Goal: Information Seeking & Learning: Check status

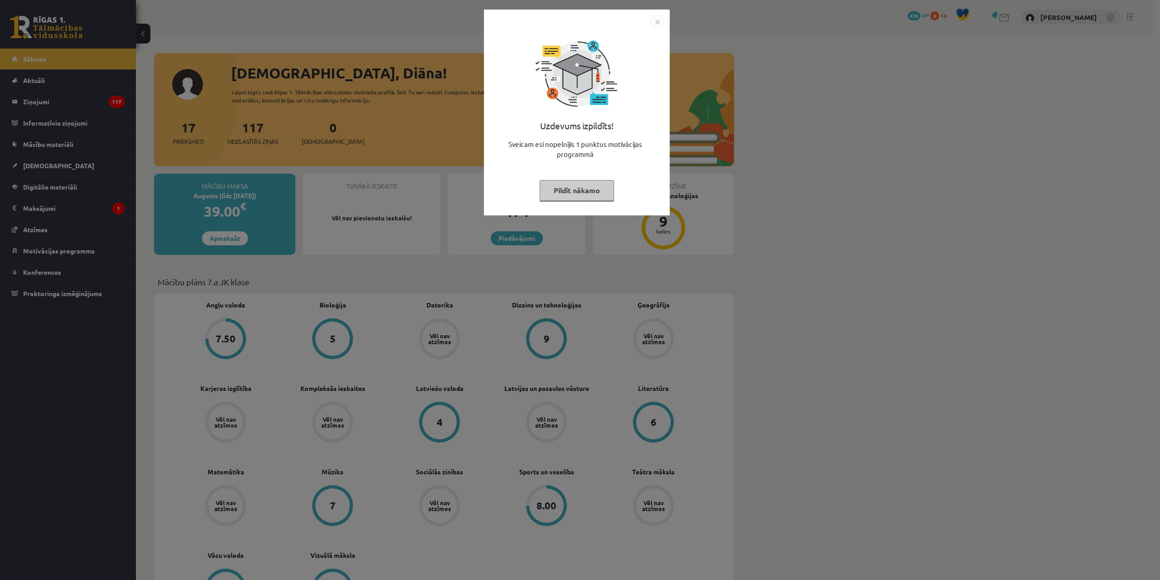
click at [659, 25] on img "Close" at bounding box center [658, 22] width 14 height 14
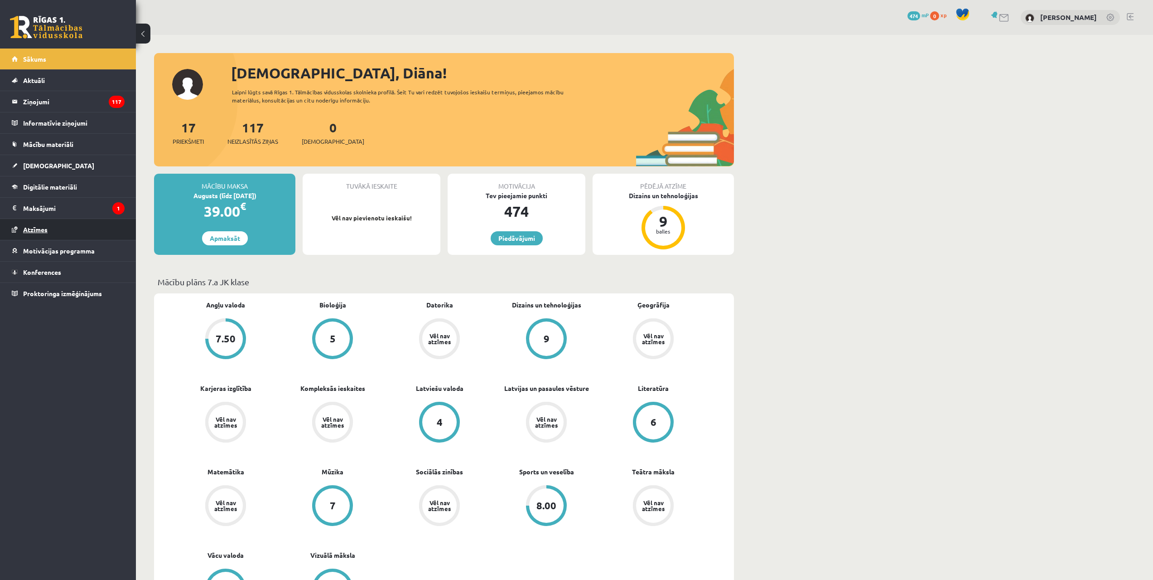
click at [34, 233] on link "Atzīmes" at bounding box center [68, 229] width 113 height 21
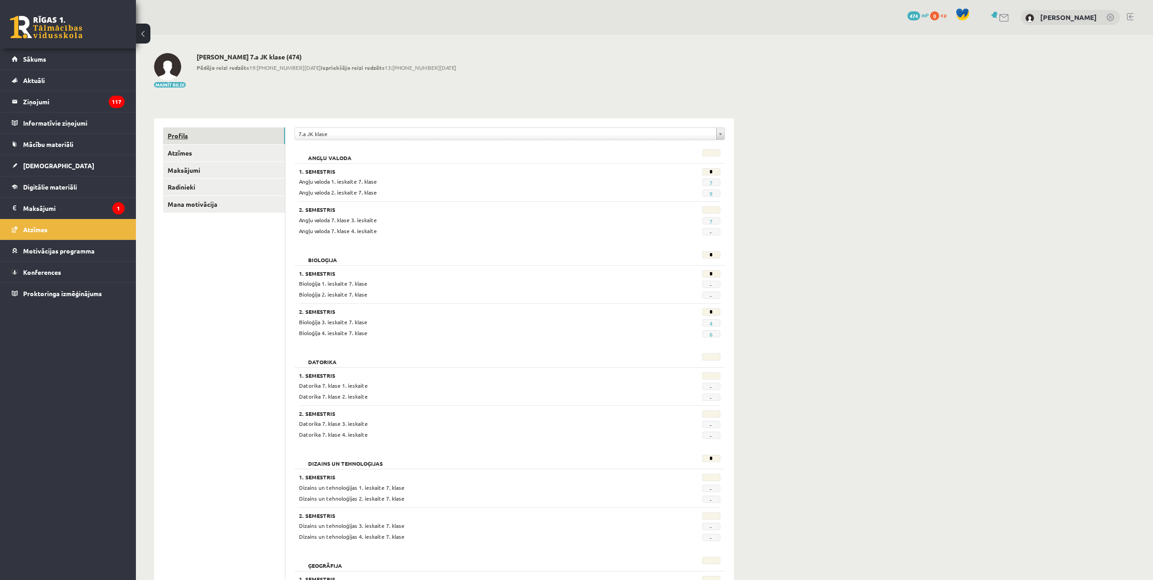
click at [183, 135] on link "Profils" at bounding box center [224, 135] width 122 height 17
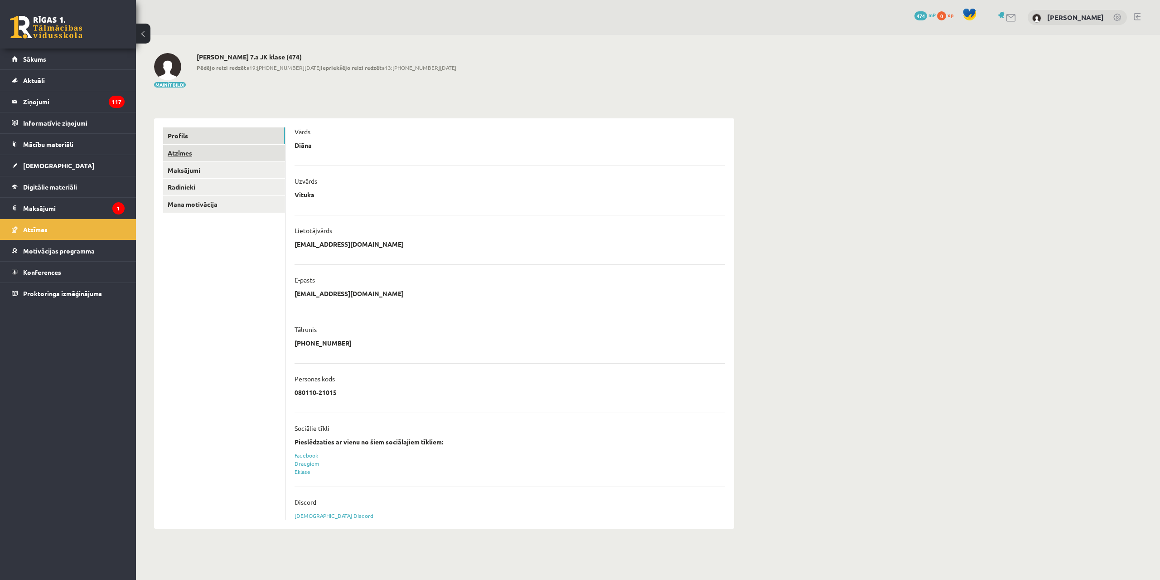
click at [186, 149] on link "Atzīmes" at bounding box center [224, 153] width 122 height 17
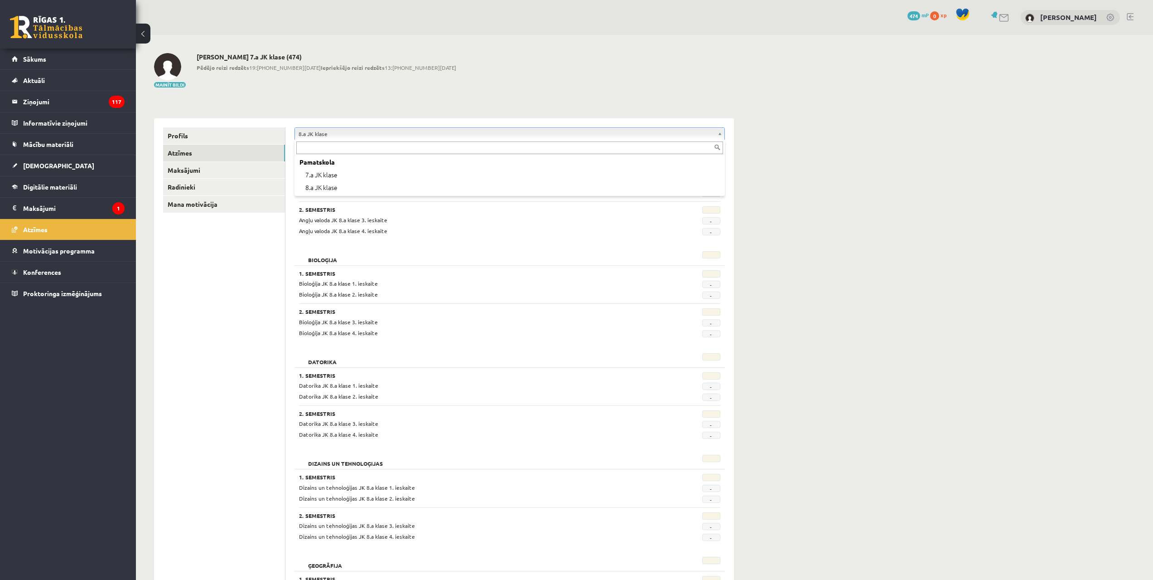
click at [639, 168] on li "Pamatskola 7.a JK klase 8.a JK klase" at bounding box center [509, 175] width 427 height 38
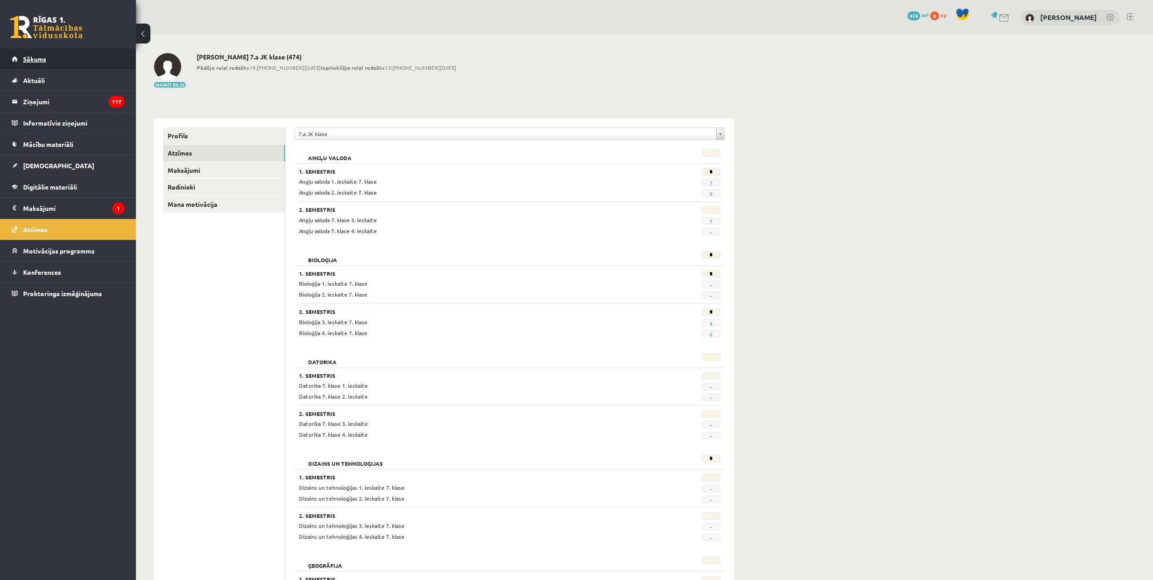
click at [44, 63] on link "Sākums" at bounding box center [68, 58] width 113 height 21
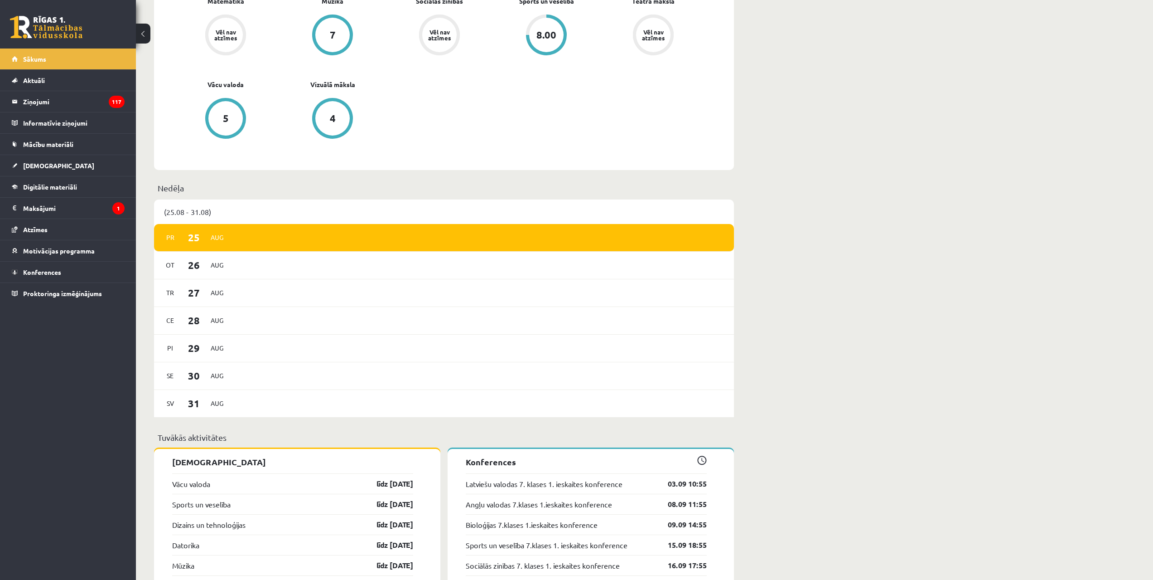
scroll to position [408, 0]
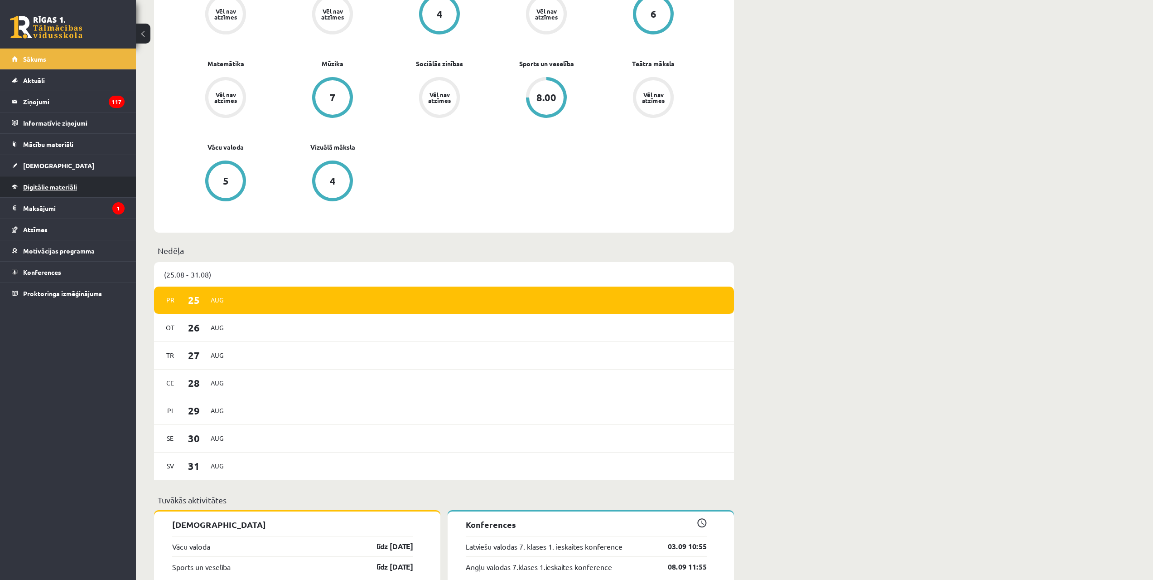
click at [64, 192] on link "Digitālie materiāli" at bounding box center [68, 186] width 113 height 21
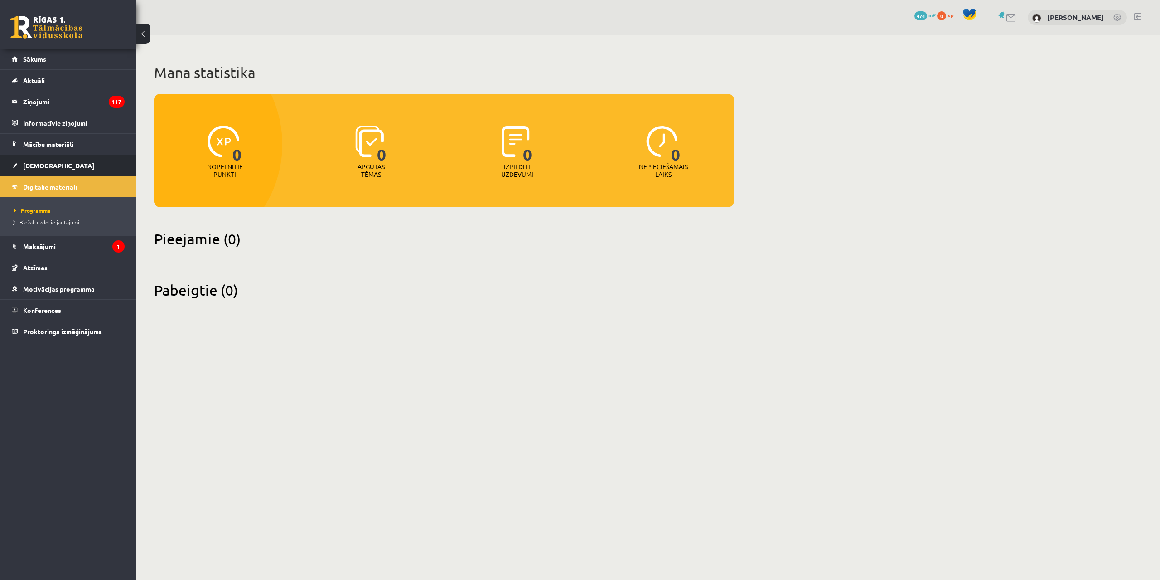
click at [52, 165] on link "[DEMOGRAPHIC_DATA]" at bounding box center [68, 165] width 113 height 21
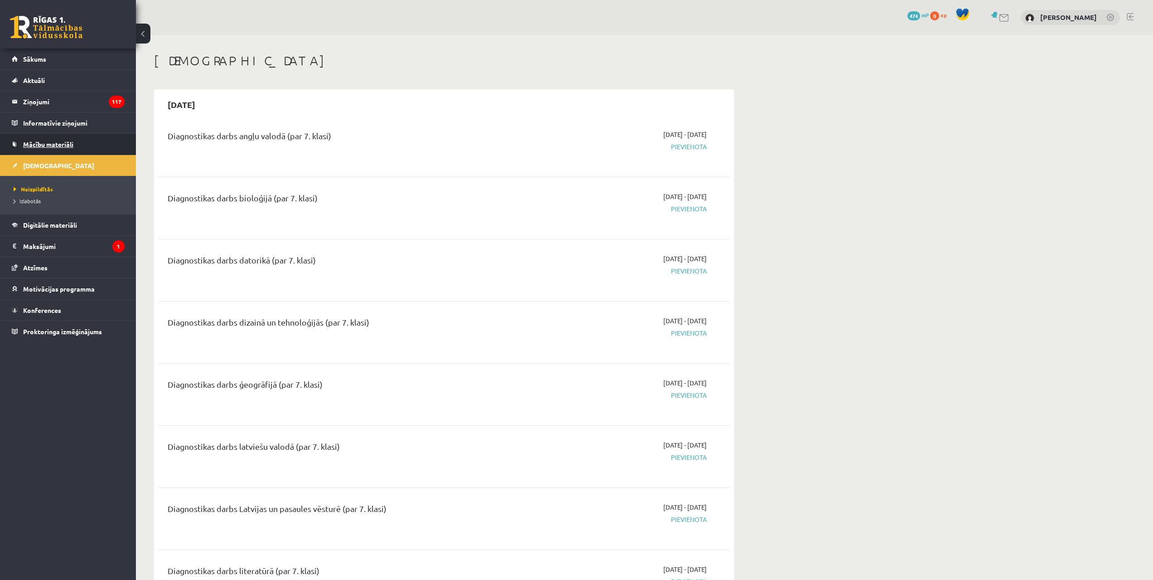
click at [62, 145] on span "Mācību materiāli" at bounding box center [48, 144] width 50 height 8
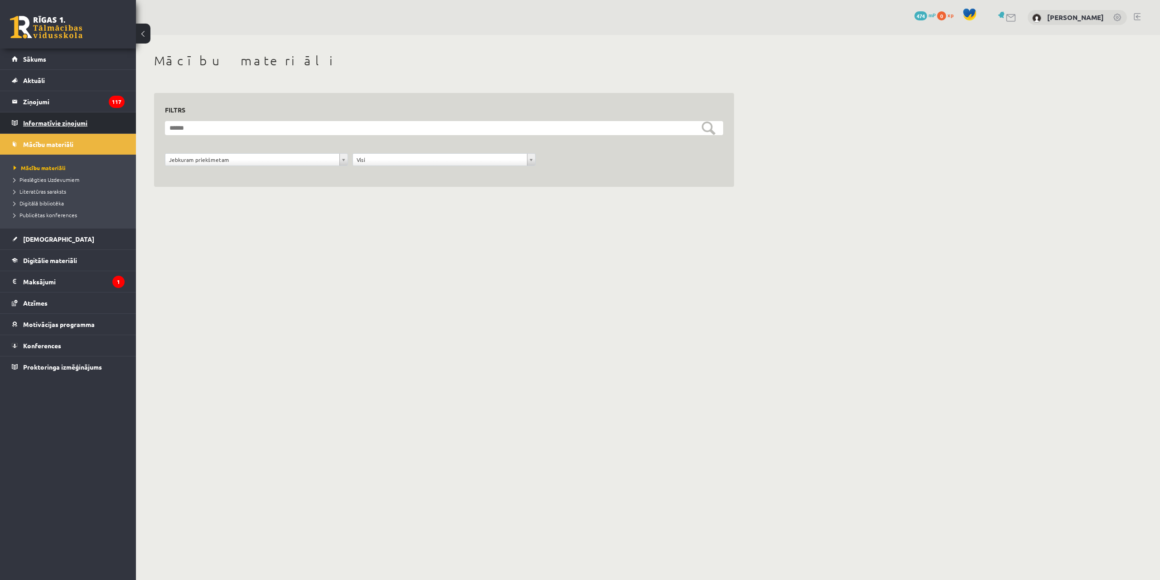
click at [64, 126] on legend "Informatīvie ziņojumi 0" at bounding box center [74, 122] width 102 height 21
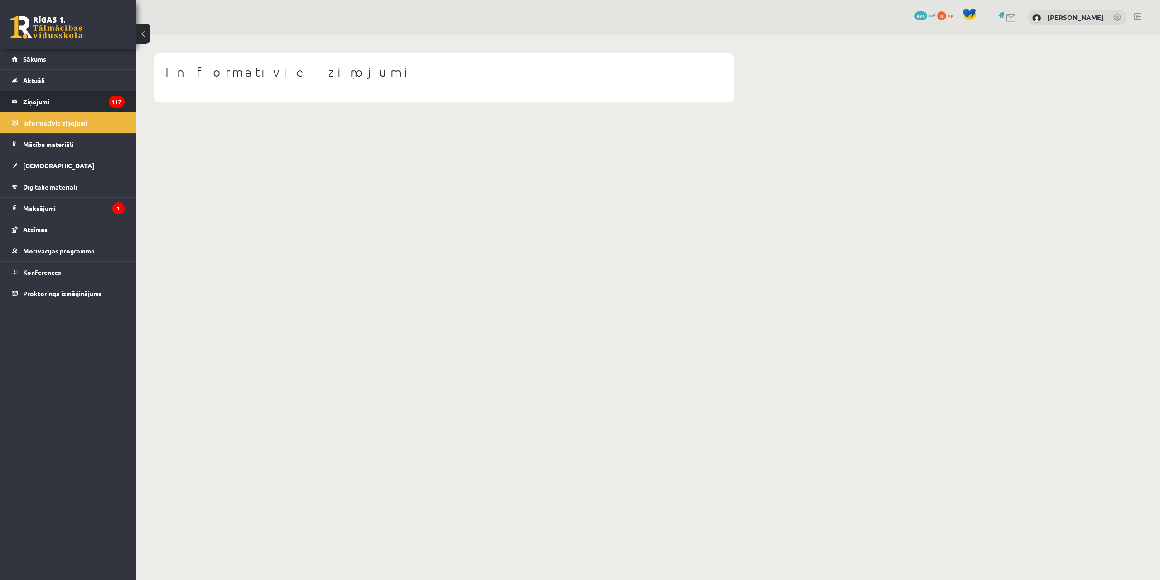
click at [46, 102] on legend "Ziņojumi 117" at bounding box center [74, 101] width 102 height 21
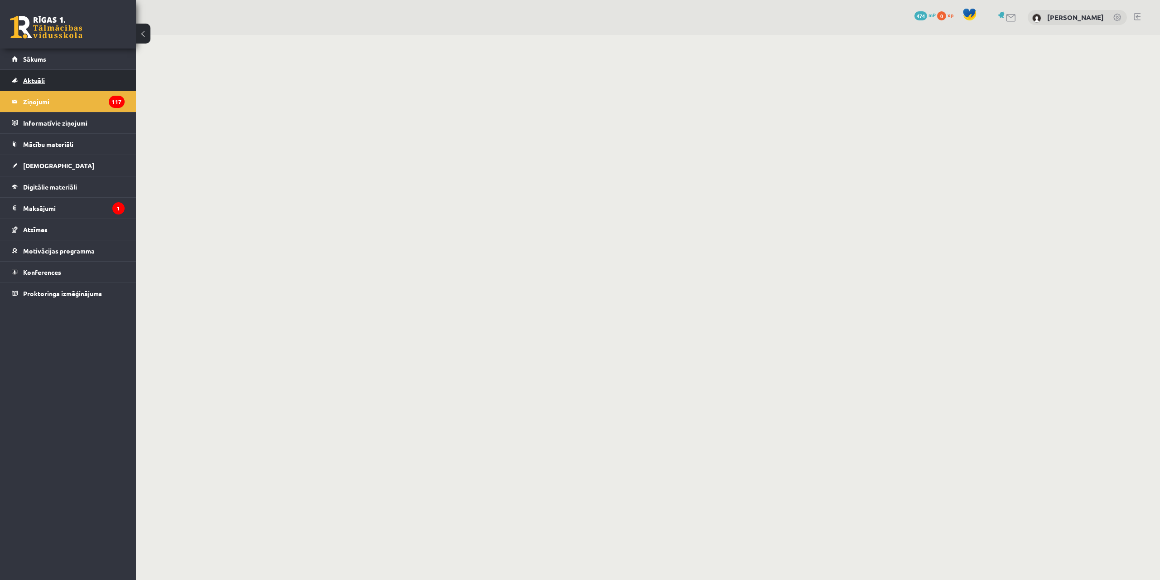
click at [52, 76] on link "Aktuāli" at bounding box center [68, 80] width 113 height 21
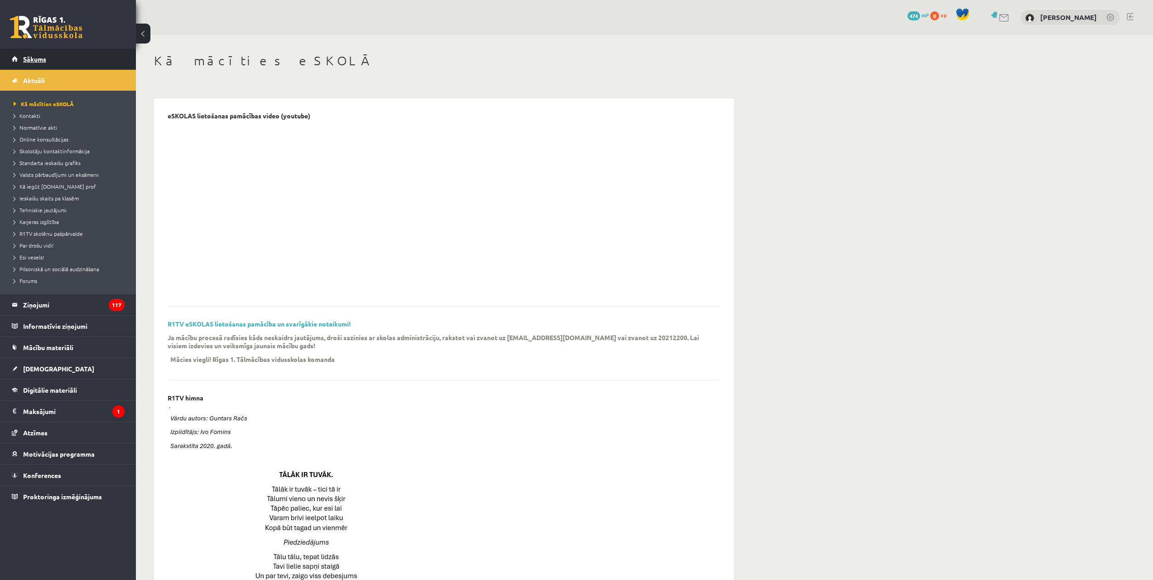
click at [46, 55] on link "Sākums" at bounding box center [68, 58] width 113 height 21
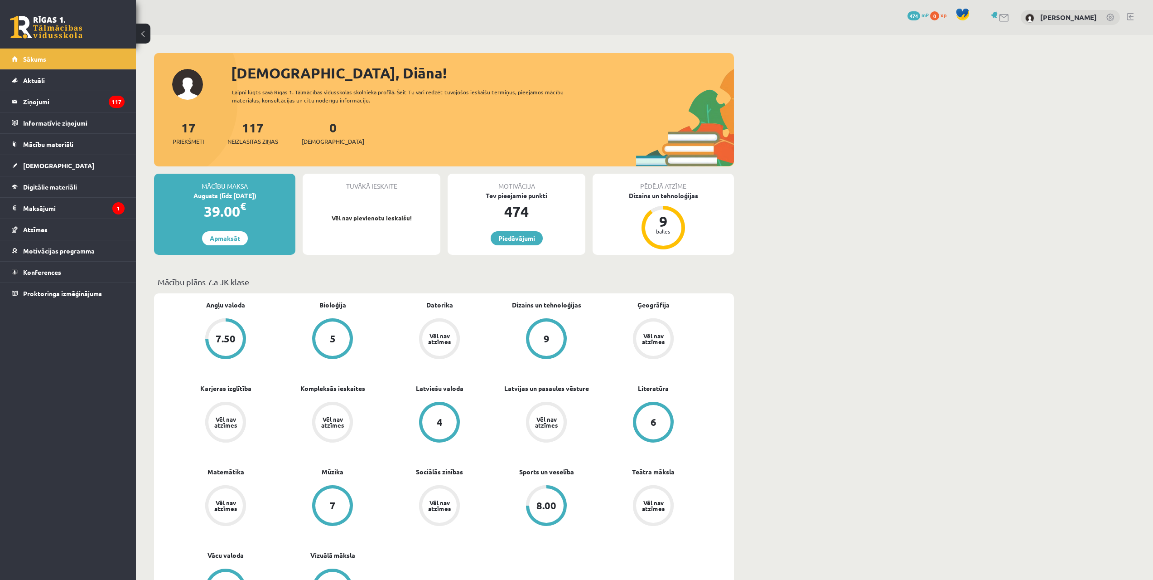
click at [1100, 18] on div "[PERSON_NAME]" at bounding box center [1070, 17] width 99 height 15
click at [1079, 19] on link "[PERSON_NAME]" at bounding box center [1069, 17] width 57 height 9
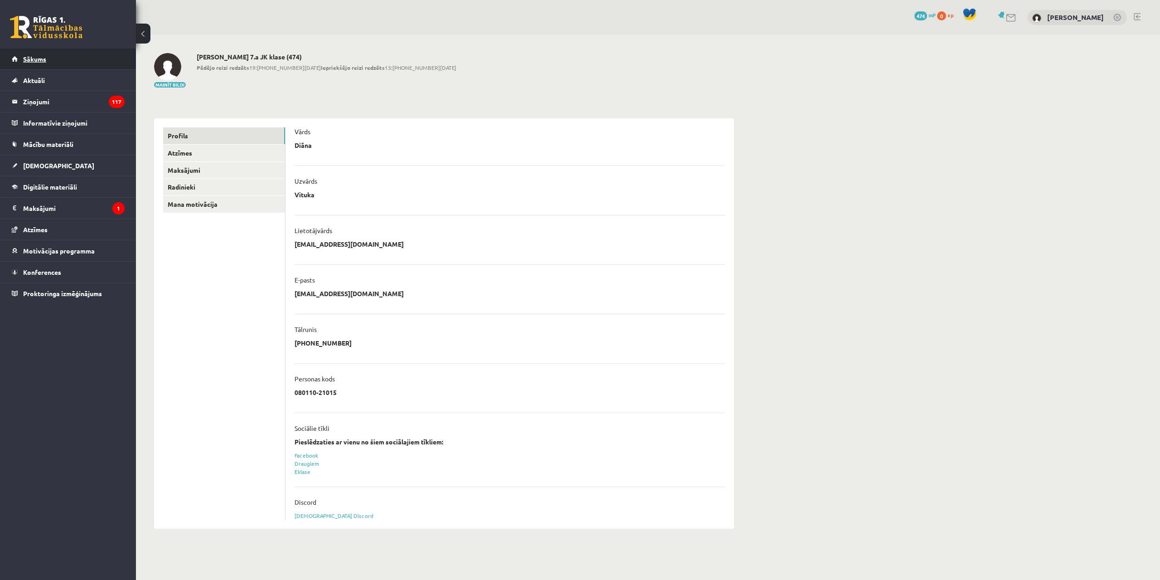
click at [58, 52] on link "Sākums" at bounding box center [68, 58] width 113 height 21
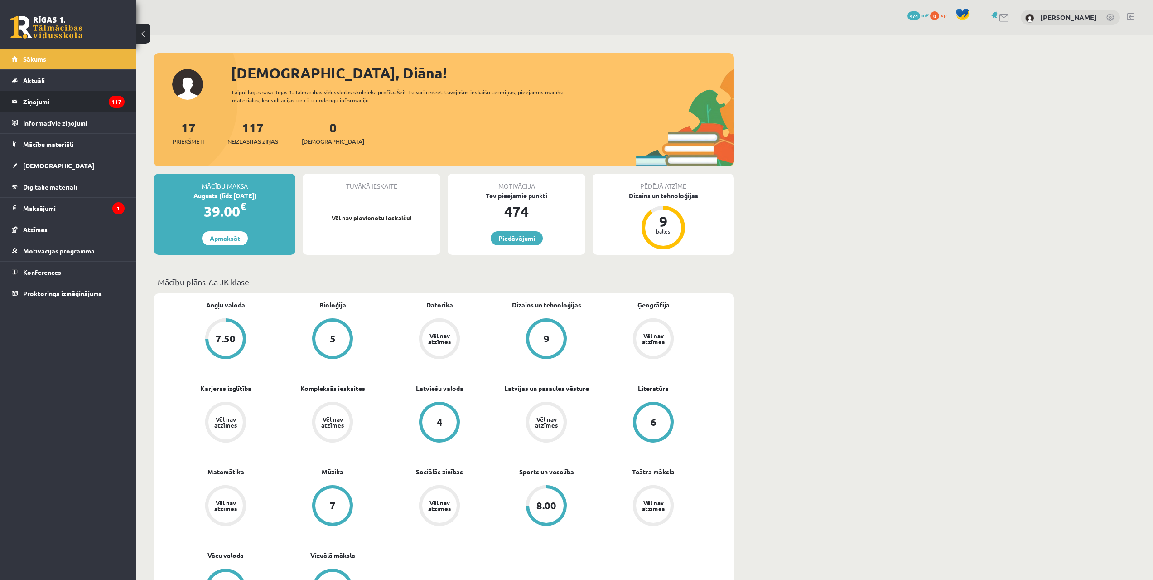
click at [58, 105] on legend "Ziņojumi 117" at bounding box center [74, 101] width 102 height 21
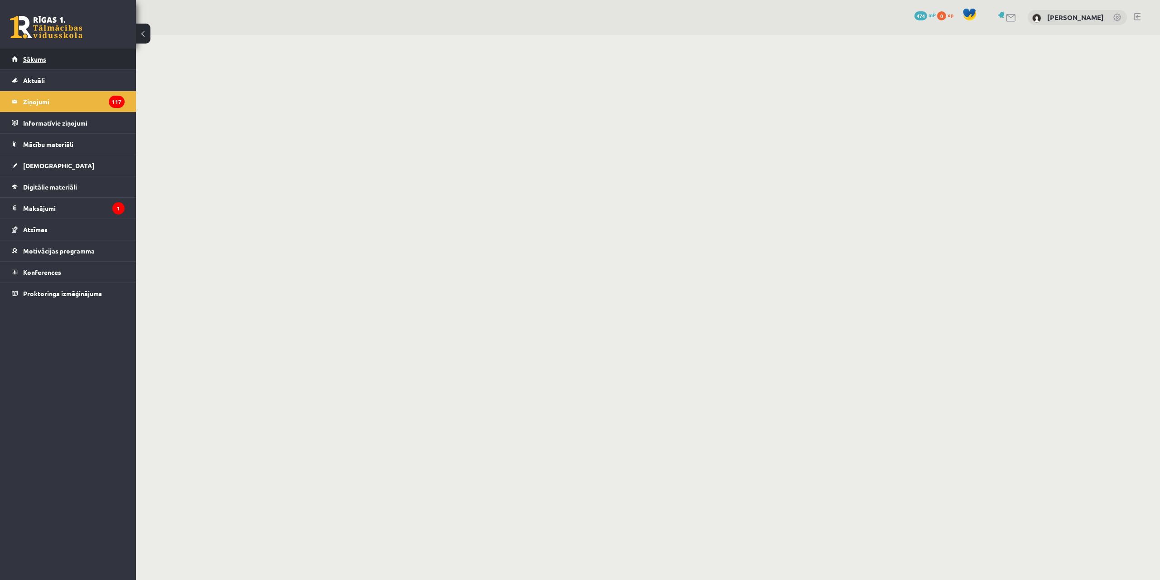
click at [62, 68] on link "Sākums" at bounding box center [68, 58] width 113 height 21
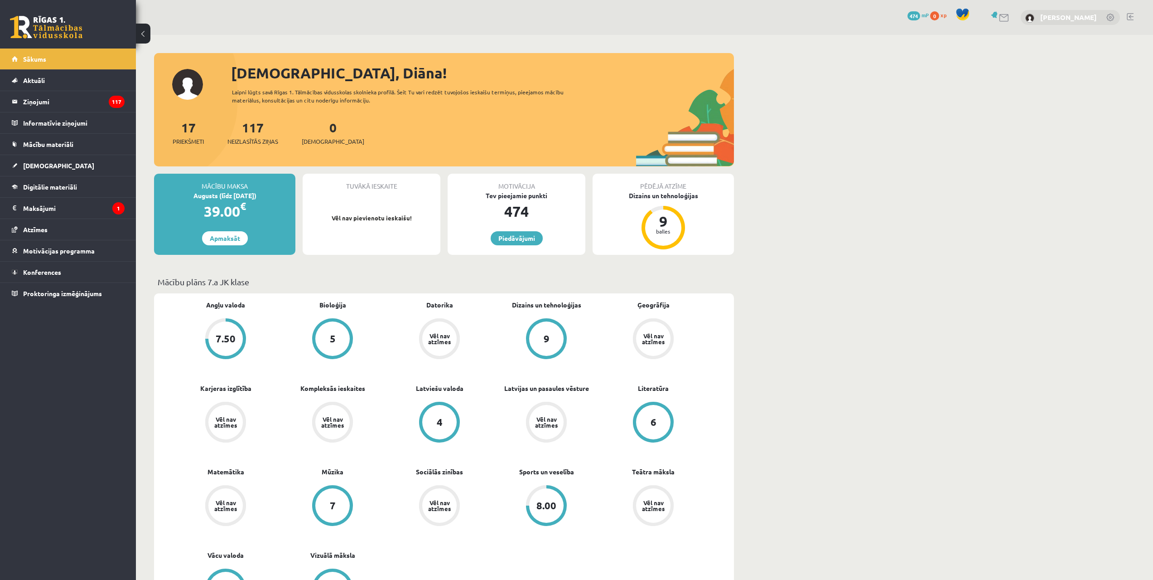
click at [1065, 20] on link "[PERSON_NAME]" at bounding box center [1069, 17] width 57 height 9
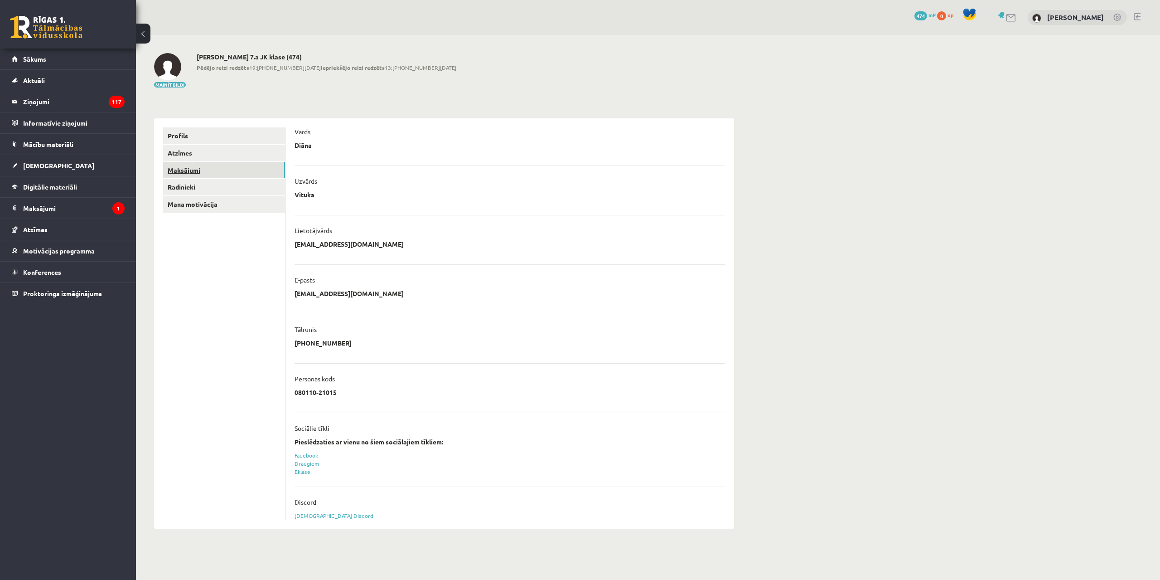
click at [208, 175] on link "Maksājumi" at bounding box center [224, 170] width 122 height 17
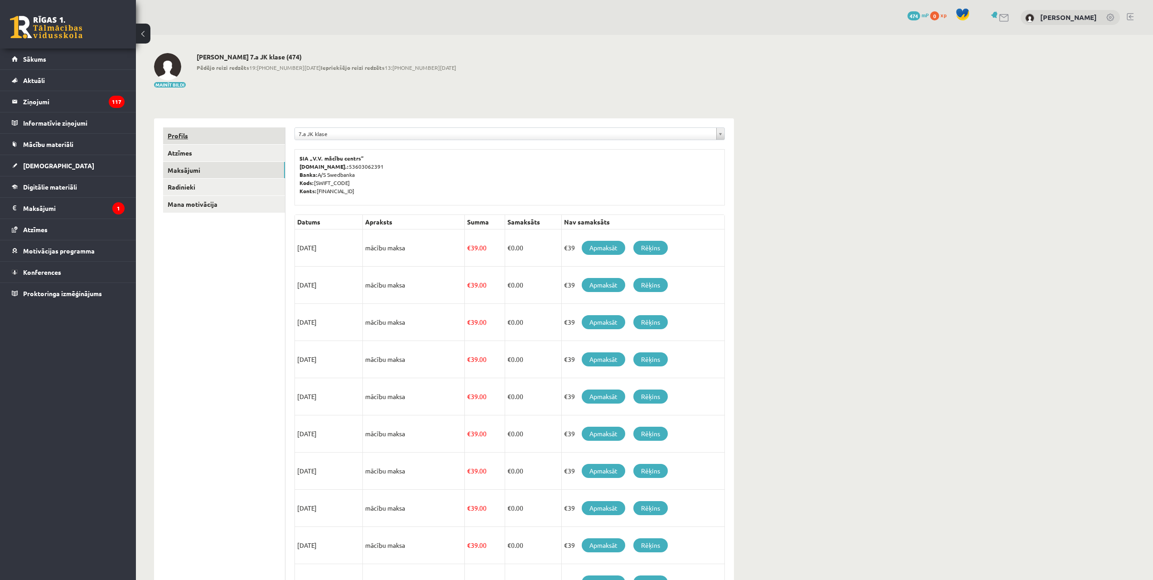
click at [183, 136] on link "Profils" at bounding box center [224, 135] width 122 height 17
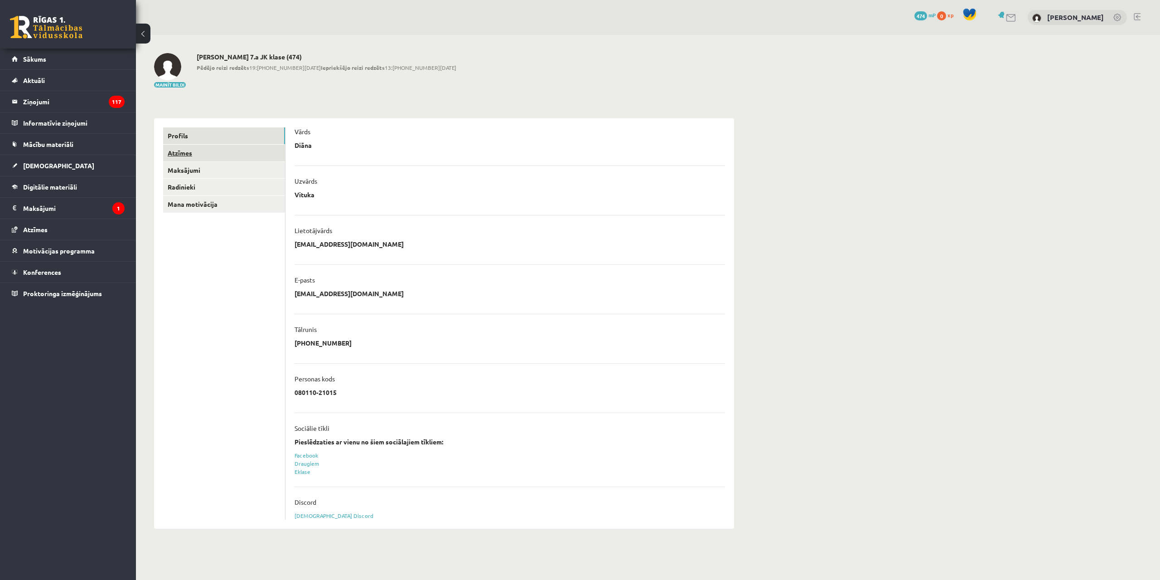
click at [194, 157] on link "Atzīmes" at bounding box center [224, 153] width 122 height 17
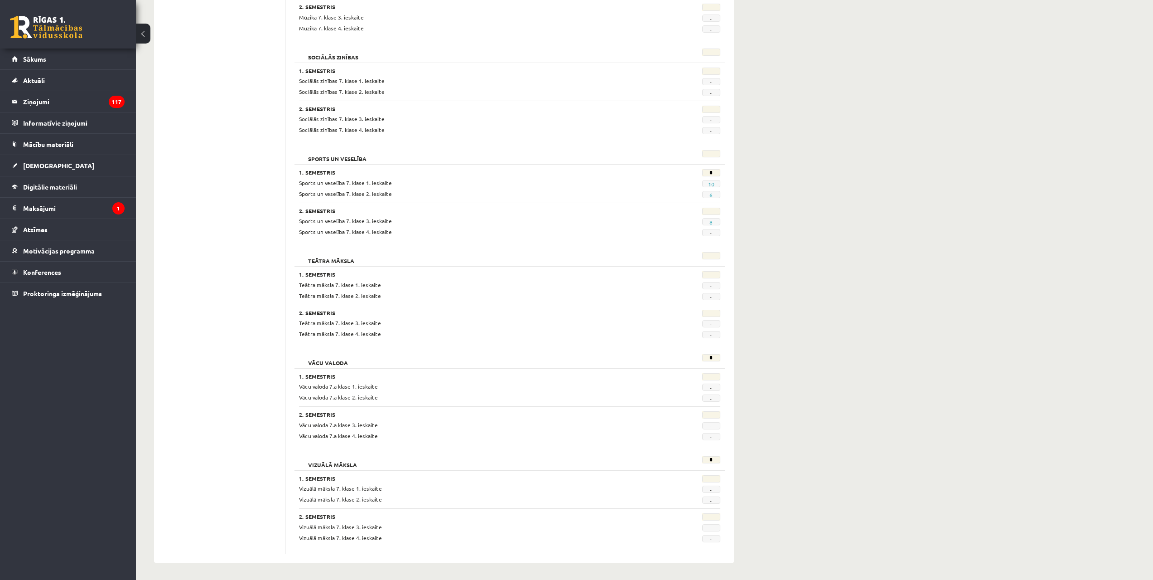
scroll to position [1181, 0]
drag, startPoint x: 712, startPoint y: 542, endPoint x: 678, endPoint y: 401, distance: 145.1
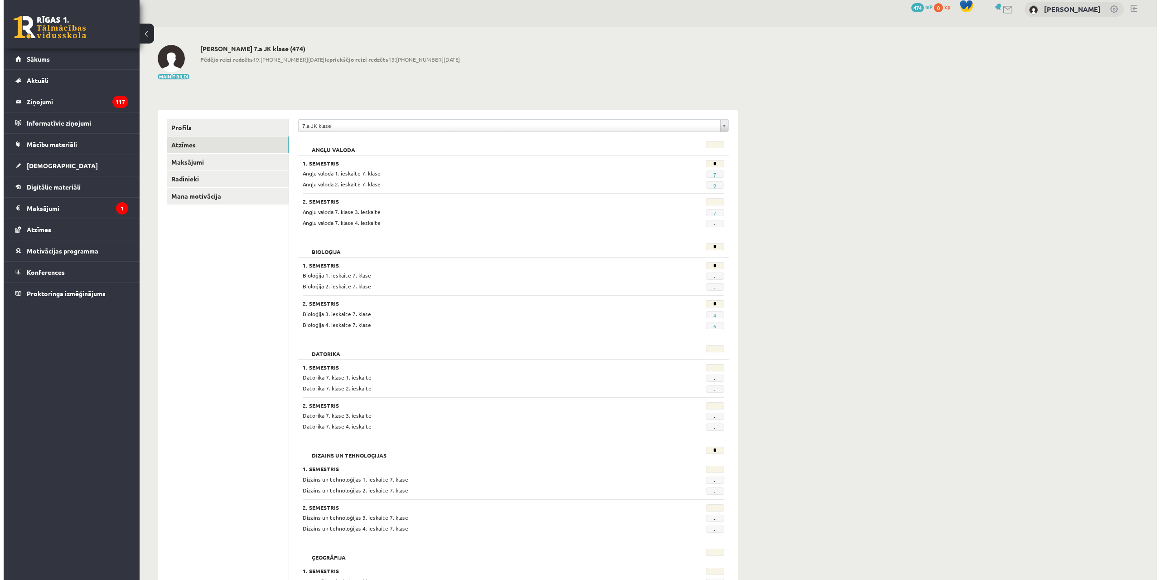
scroll to position [0, 0]
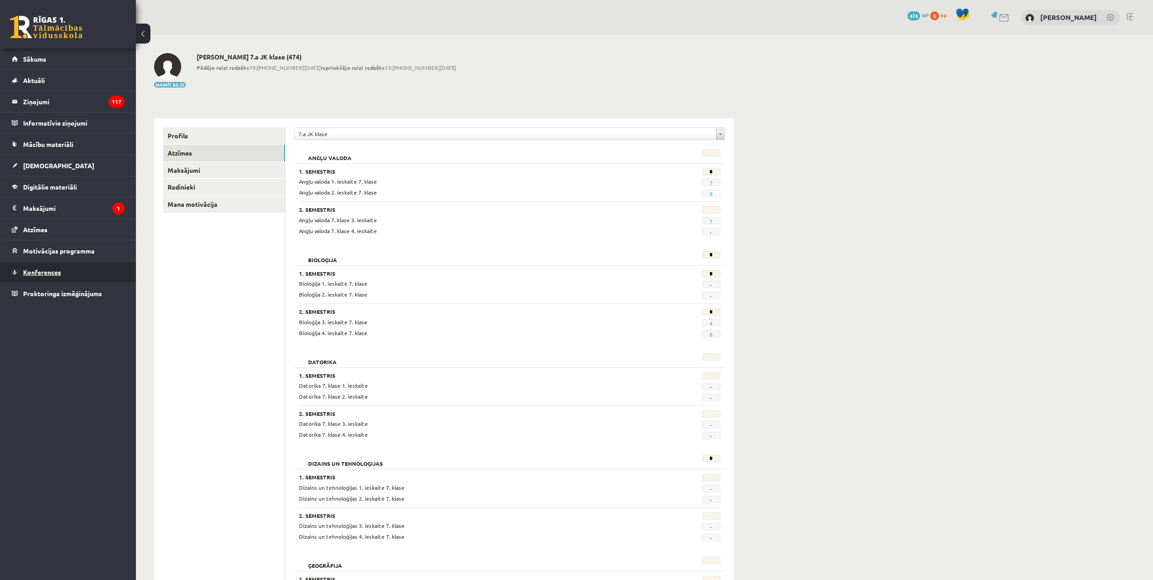
click at [57, 275] on span "Konferences" at bounding box center [42, 272] width 38 height 8
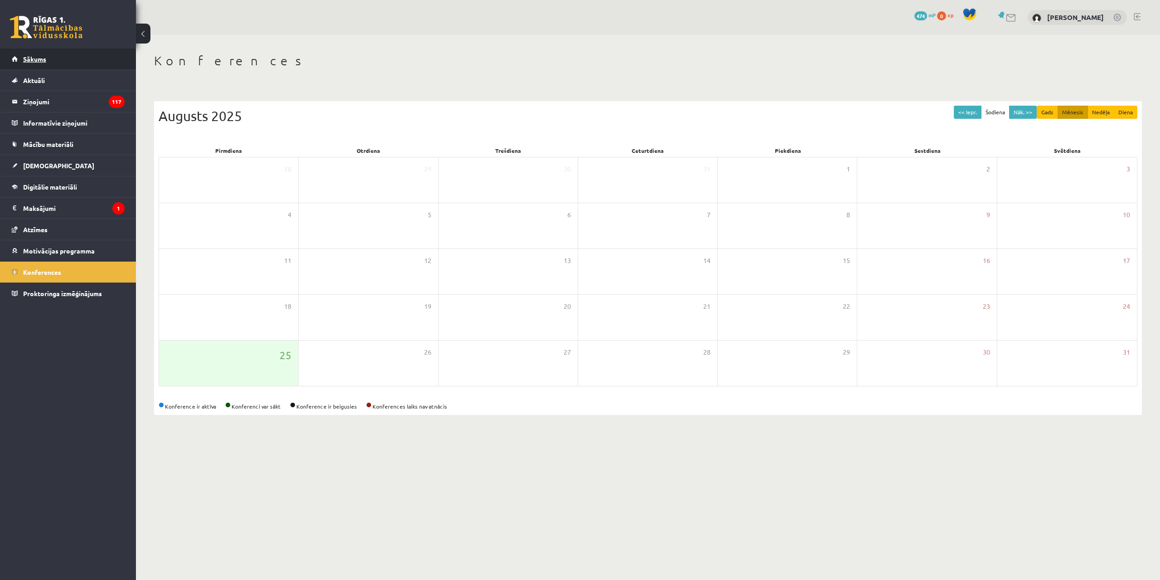
click at [31, 60] on span "Sākums" at bounding box center [34, 59] width 23 height 8
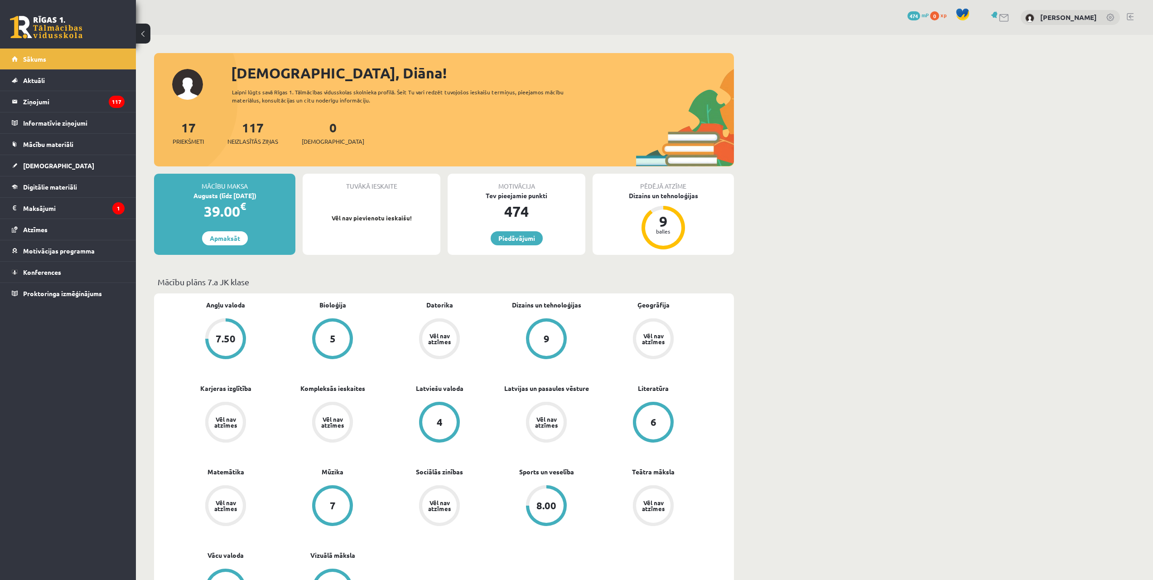
click at [1112, 16] on link at bounding box center [1111, 18] width 9 height 9
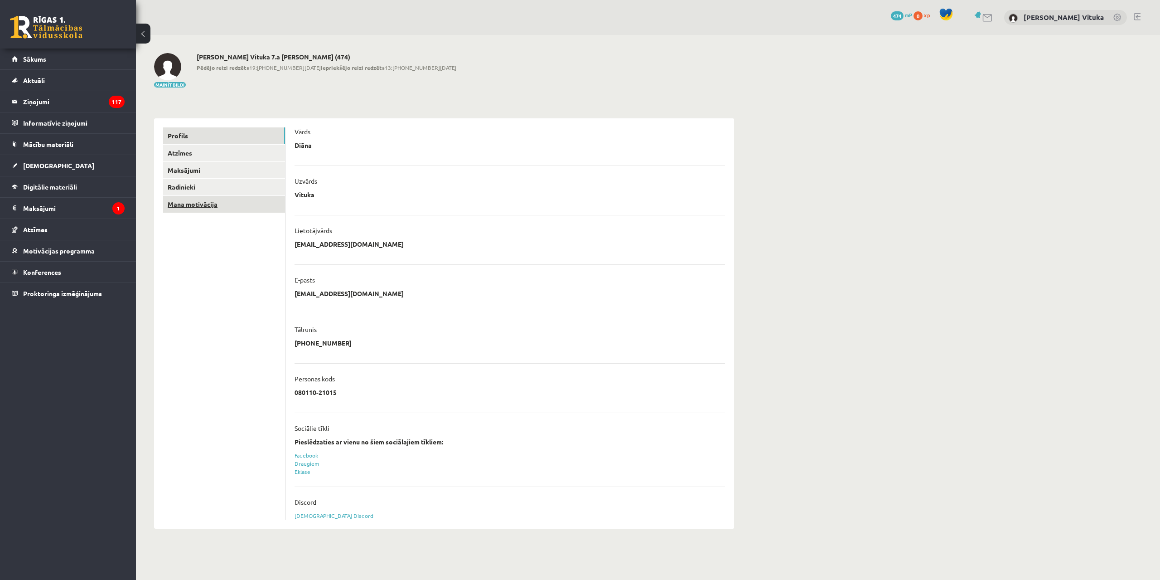
click at [225, 206] on link "Mana motivācija" at bounding box center [224, 204] width 122 height 17
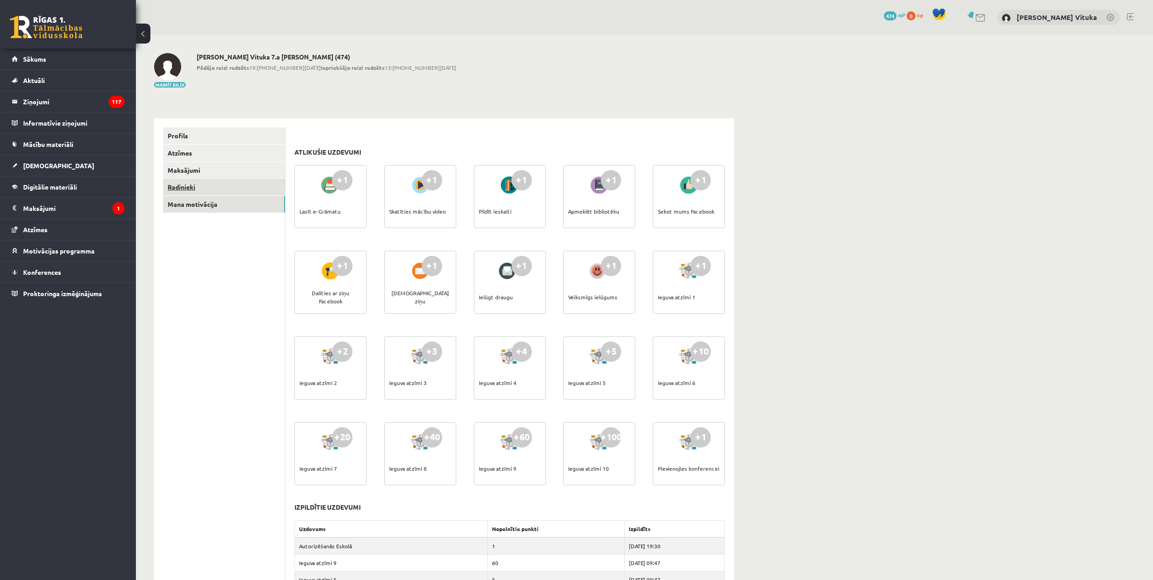
click at [193, 188] on link "Radinieki" at bounding box center [224, 187] width 122 height 17
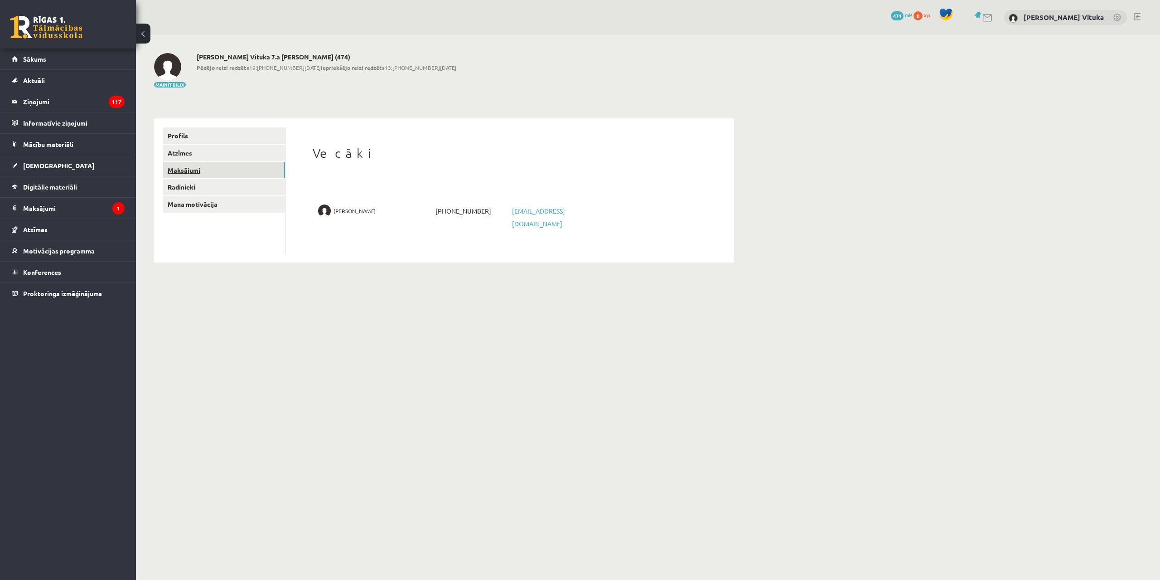
click at [191, 169] on link "Maksājumi" at bounding box center [224, 170] width 122 height 17
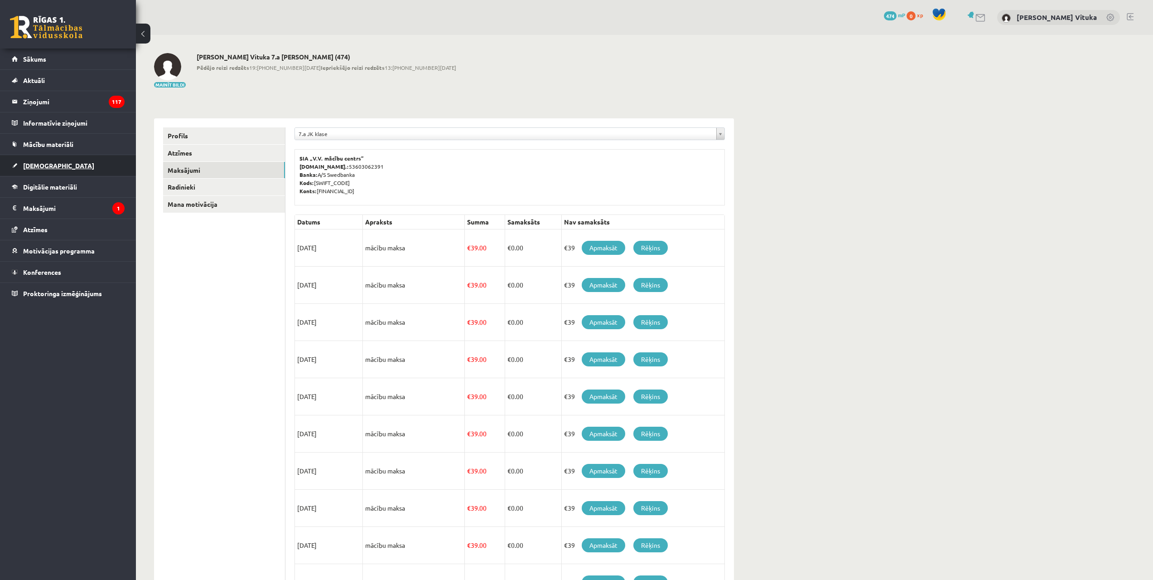
click at [45, 162] on span "[DEMOGRAPHIC_DATA]" at bounding box center [58, 165] width 71 height 8
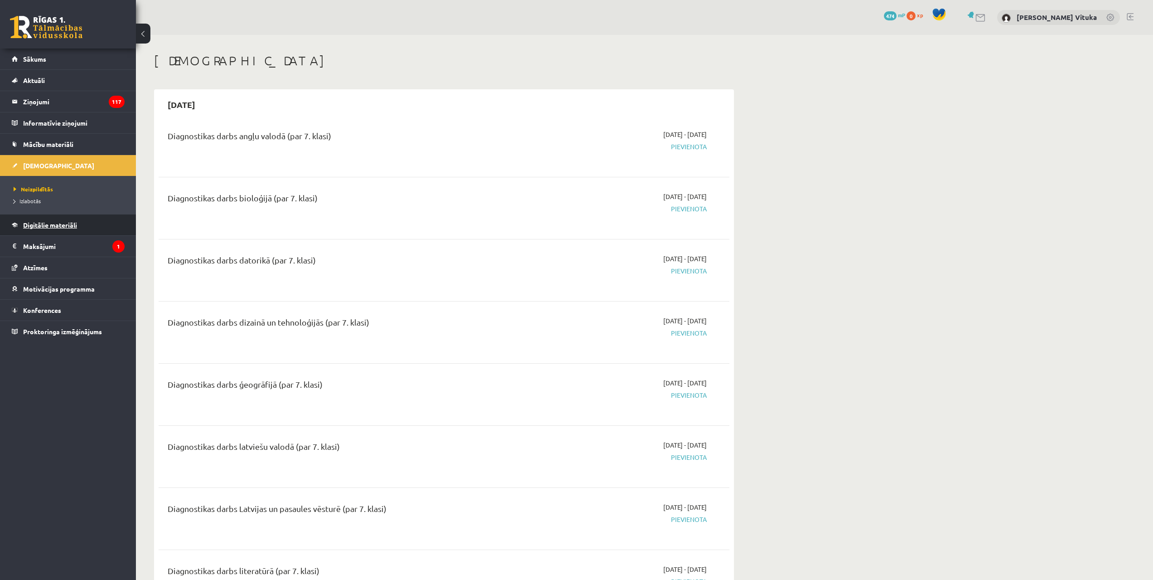
click at [69, 228] on link "Digitālie materiāli" at bounding box center [68, 224] width 113 height 21
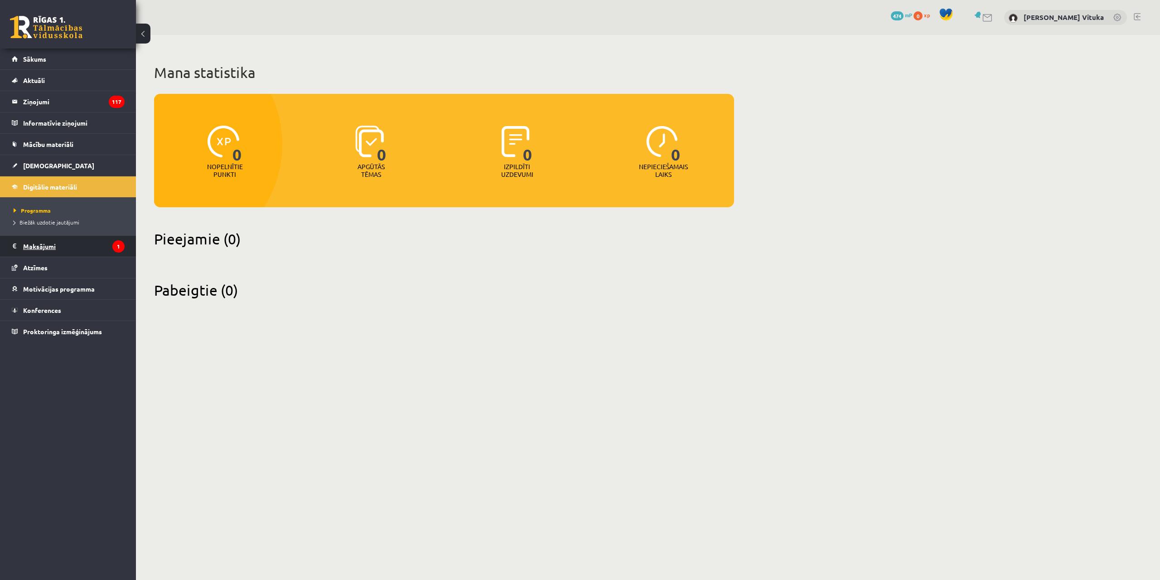
click at [58, 251] on legend "Maksājumi 1" at bounding box center [74, 246] width 102 height 21
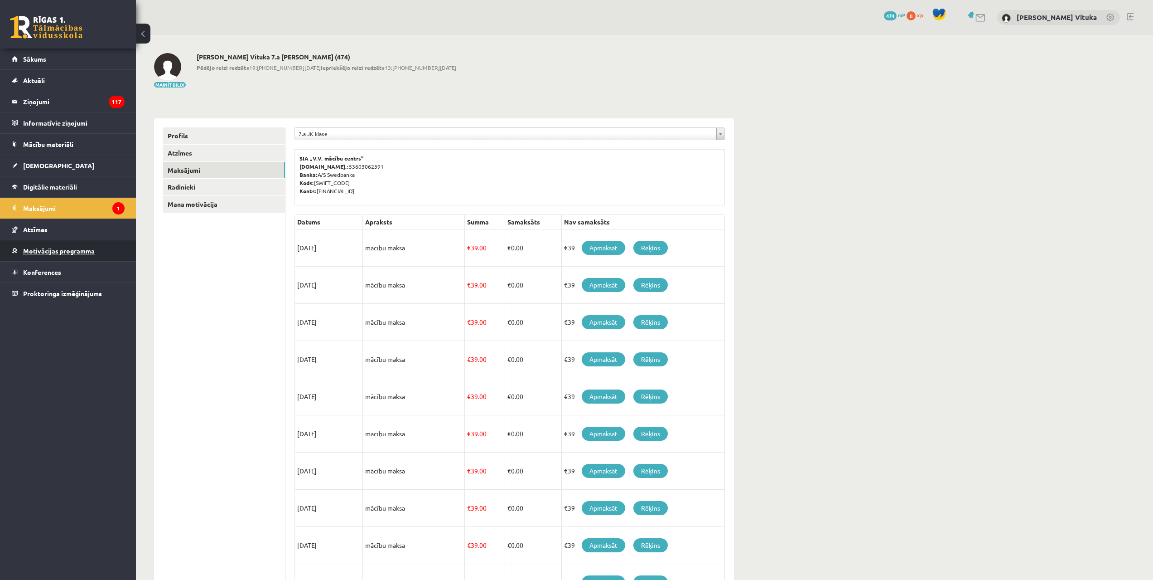
click at [53, 249] on span "Motivācijas programma" at bounding box center [59, 251] width 72 height 8
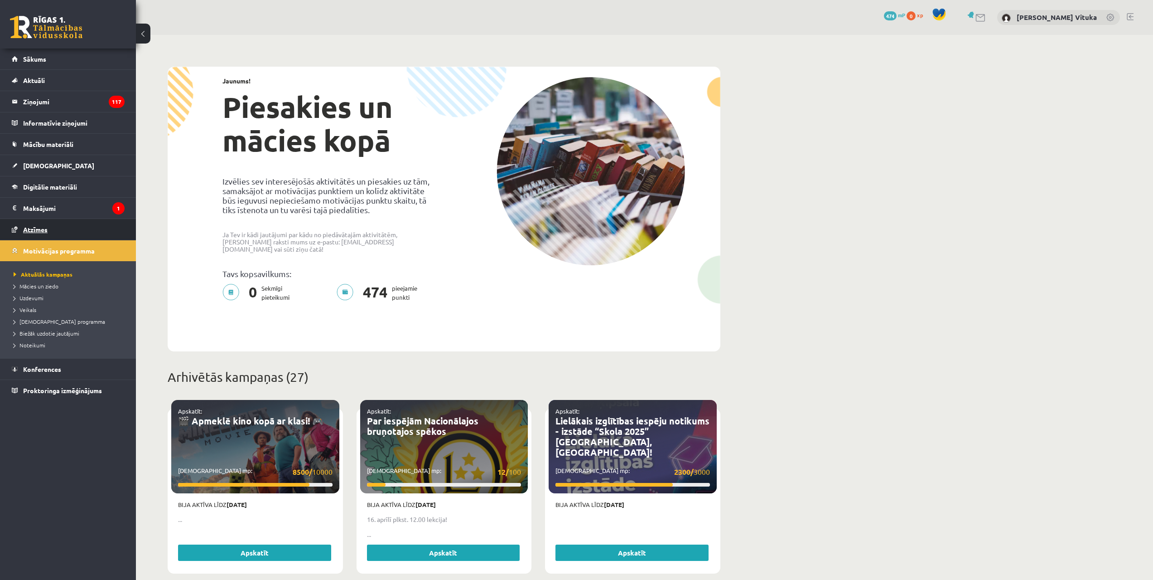
click at [34, 229] on span "Atzīmes" at bounding box center [35, 229] width 24 height 8
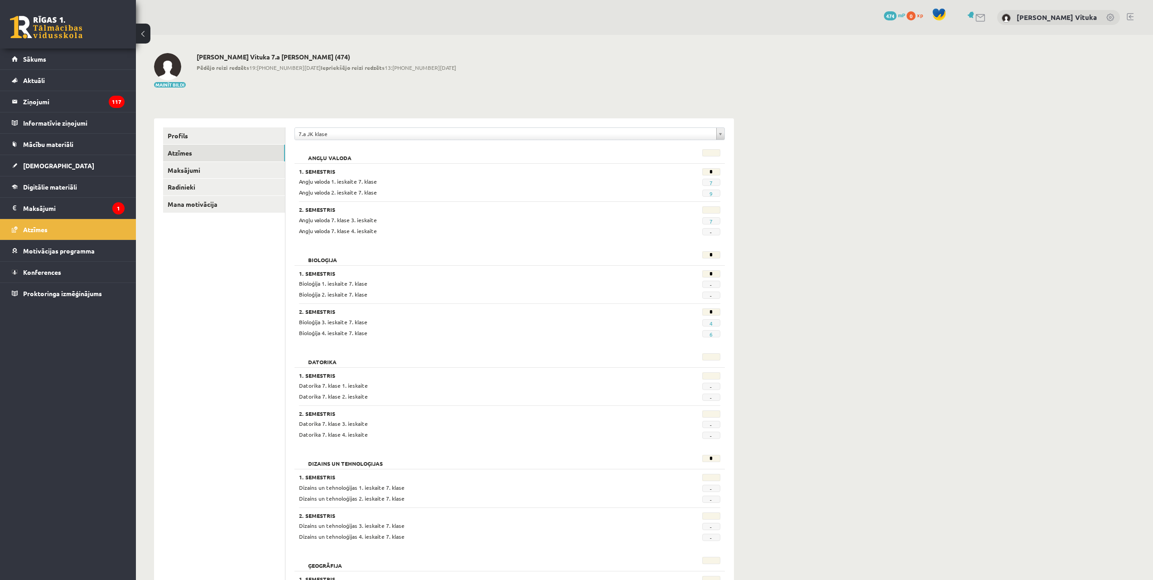
drag, startPoint x: 673, startPoint y: 195, endPoint x: 571, endPoint y: 180, distance: 102.2
drag, startPoint x: 571, startPoint y: 180, endPoint x: 990, endPoint y: 224, distance: 421.1
click at [987, 17] on link at bounding box center [981, 18] width 11 height 8
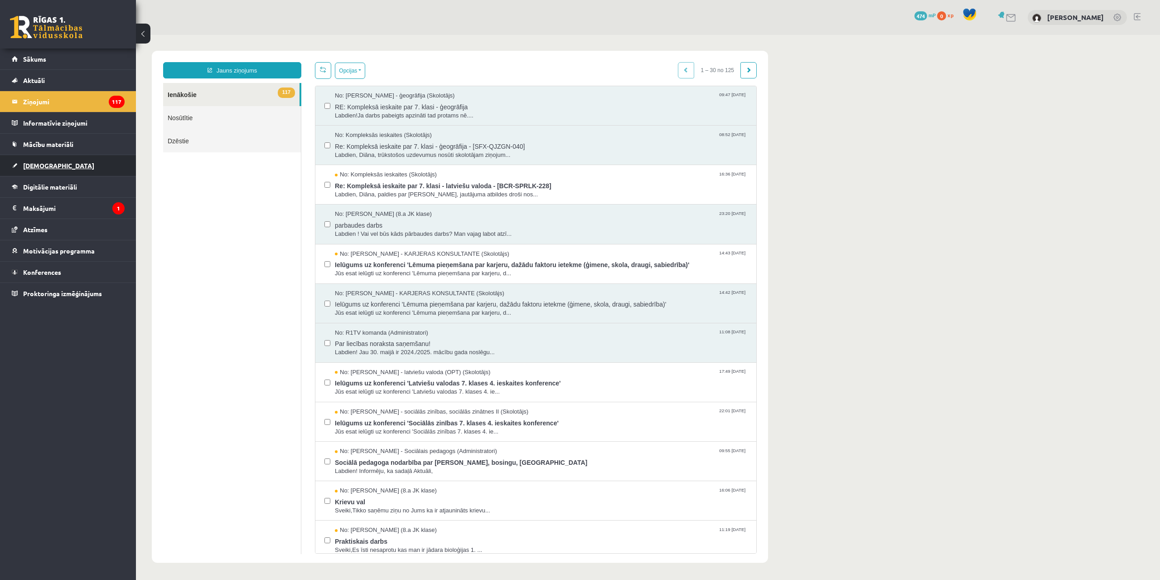
click at [65, 165] on link "[DEMOGRAPHIC_DATA]" at bounding box center [68, 165] width 113 height 21
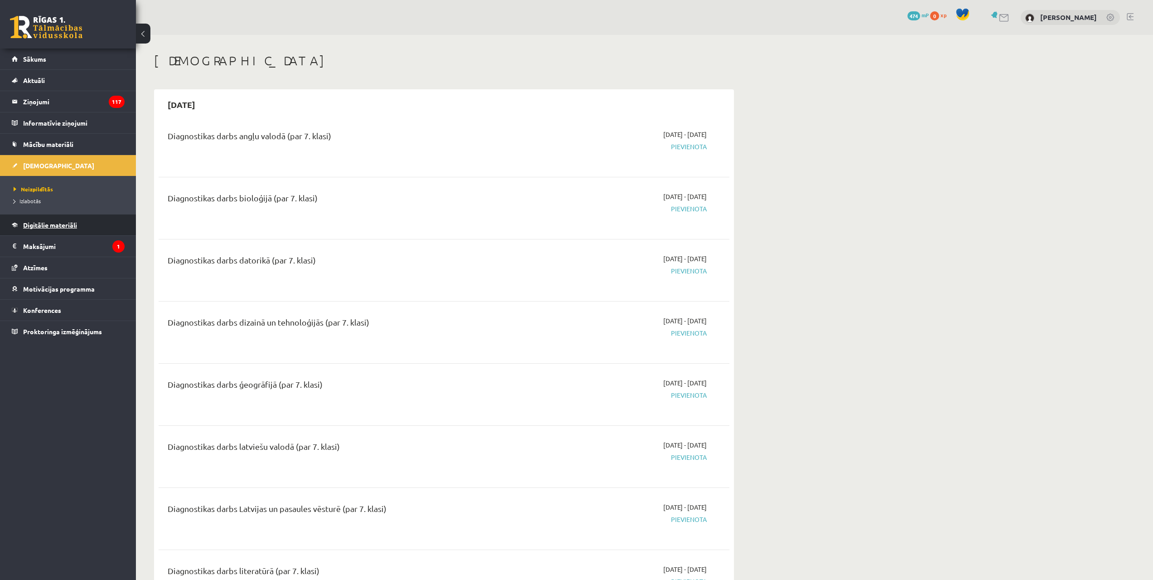
click at [50, 223] on span "Digitālie materiāli" at bounding box center [50, 225] width 54 height 8
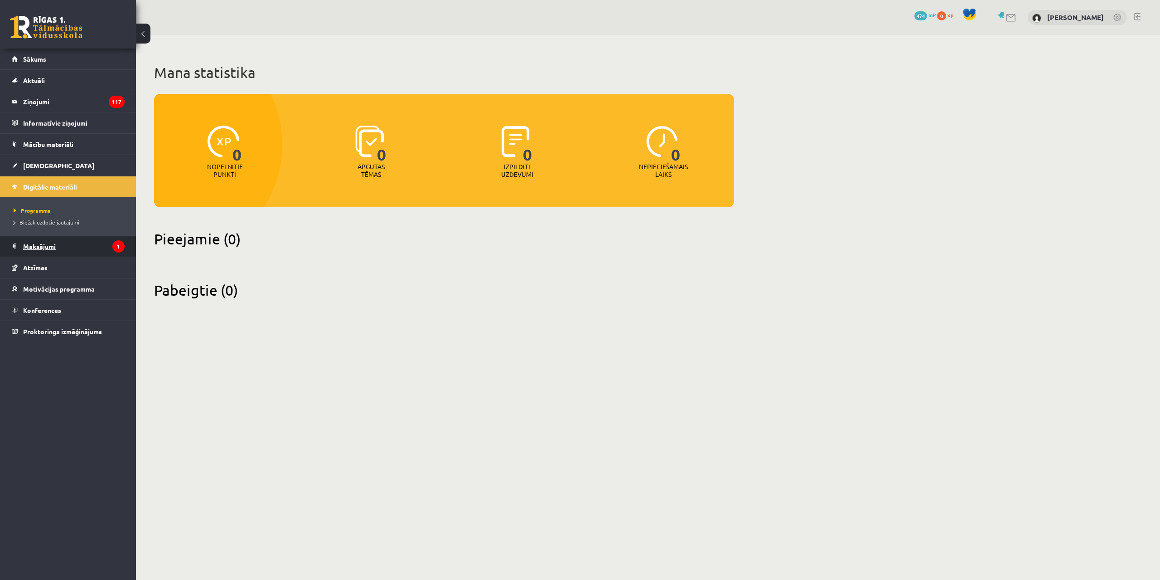
click at [63, 250] on legend "Maksājumi 1" at bounding box center [74, 246] width 102 height 21
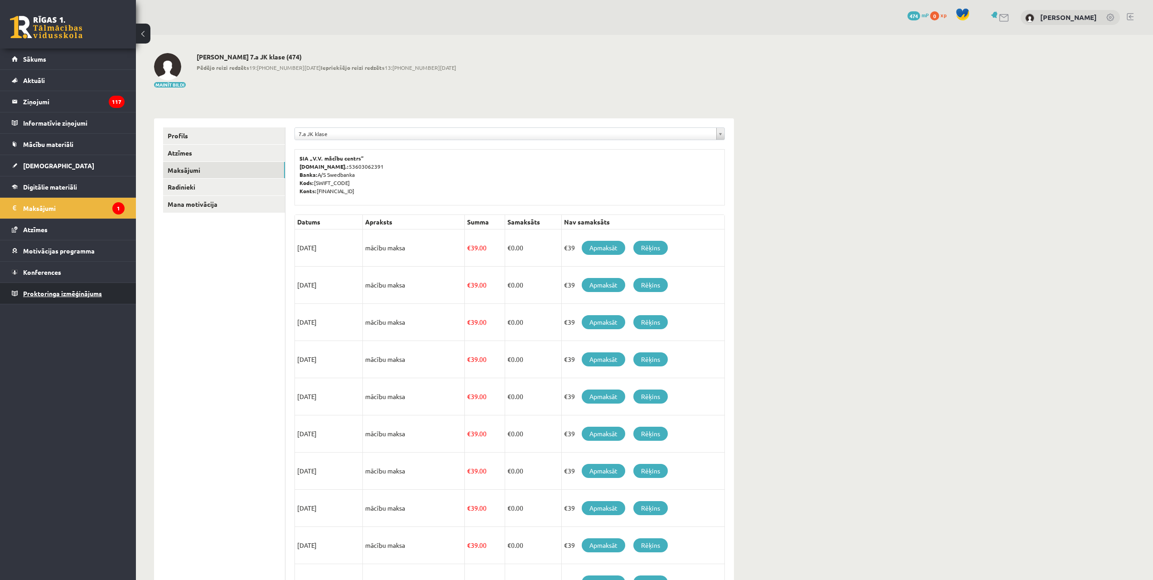
click at [47, 297] on link "Proktoringa izmēģinājums" at bounding box center [68, 293] width 113 height 21
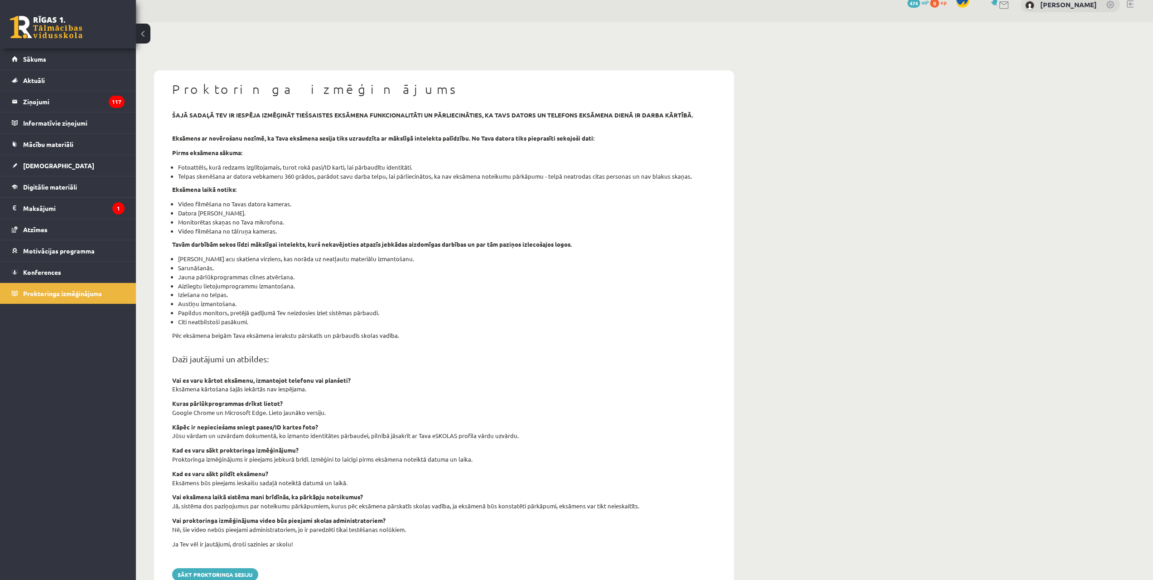
scroll to position [46, 0]
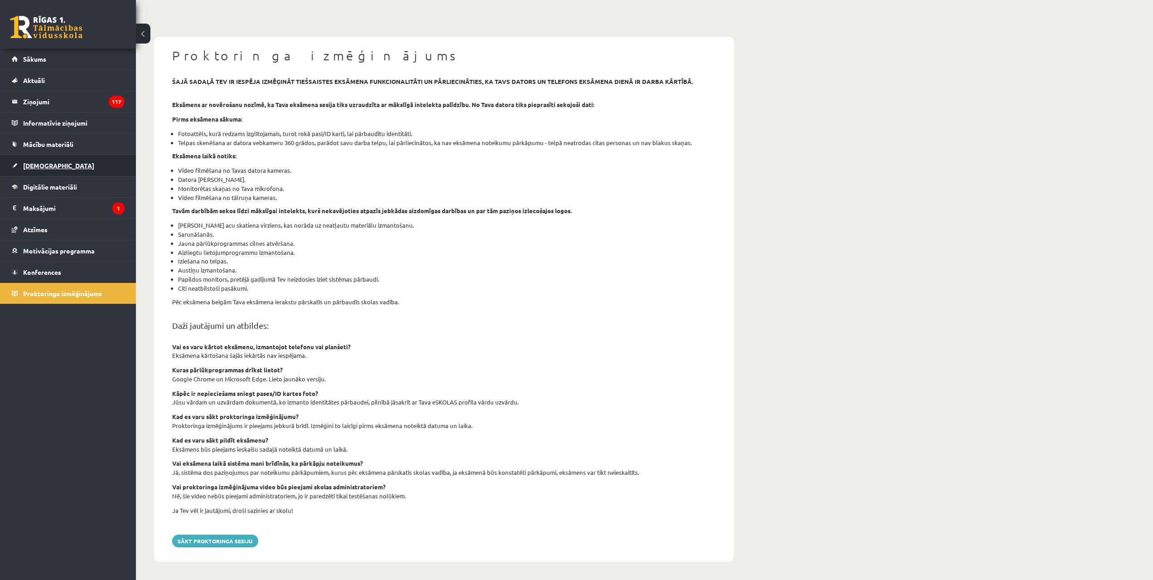
click at [56, 172] on link "[DEMOGRAPHIC_DATA]" at bounding box center [68, 165] width 113 height 21
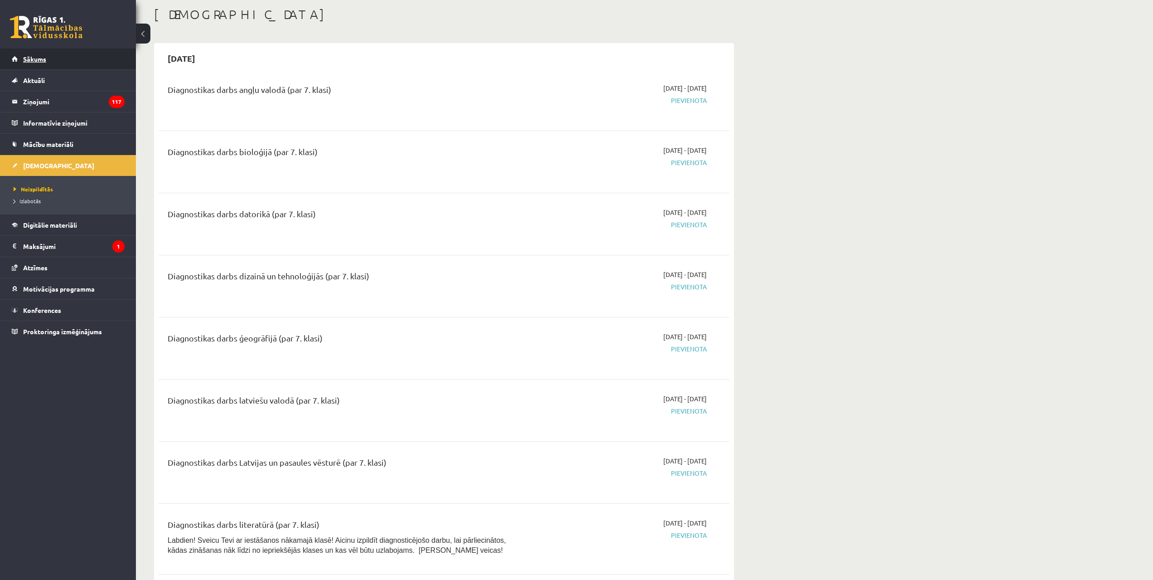
click at [48, 58] on link "Sākums" at bounding box center [68, 58] width 113 height 21
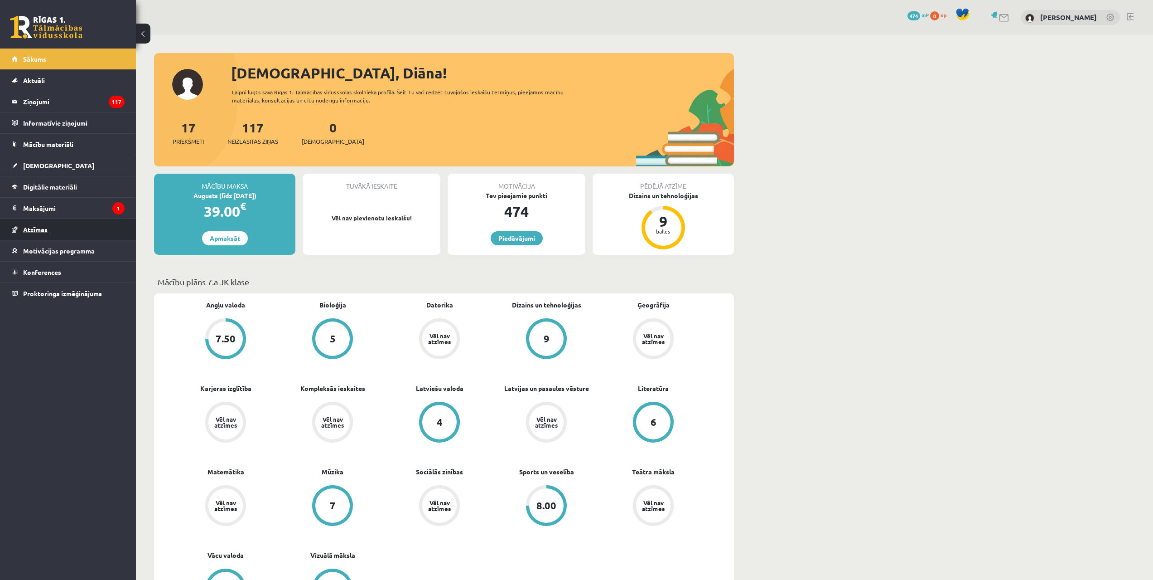
click at [54, 237] on link "Atzīmes" at bounding box center [68, 229] width 113 height 21
